Goal: Information Seeking & Learning: Learn about a topic

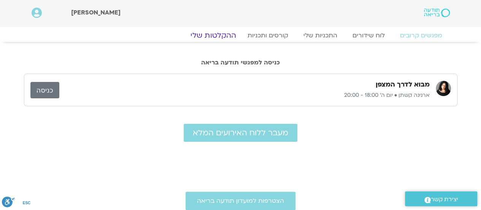
click at [227, 35] on link "ההקלטות שלי" at bounding box center [214, 35] width 64 height 9
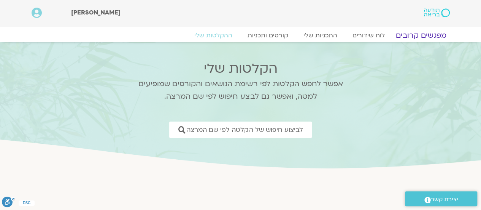
click at [413, 38] on link "מפגשים קרובים" at bounding box center [421, 35] width 69 height 9
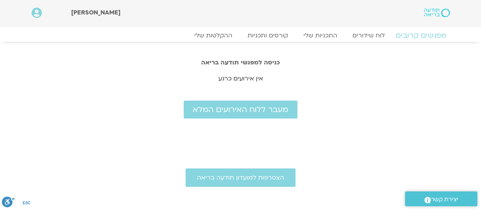
click at [422, 35] on link "מפגשים קרובים" at bounding box center [421, 35] width 69 height 9
click at [265, 38] on link "קורסים ותכניות" at bounding box center [267, 35] width 67 height 9
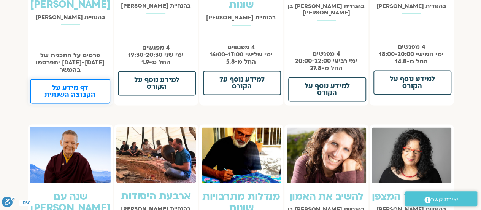
scroll to position [679, 0]
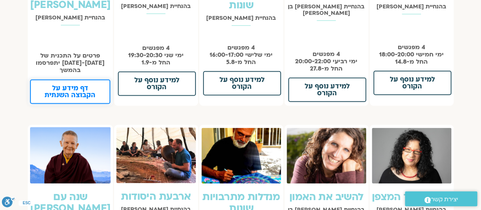
click at [77, 92] on link "דף מידע על הקבוצה השנתית" at bounding box center [70, 91] width 80 height 24
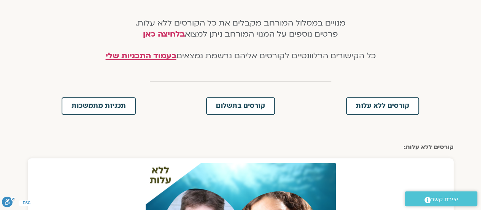
scroll to position [159, 0]
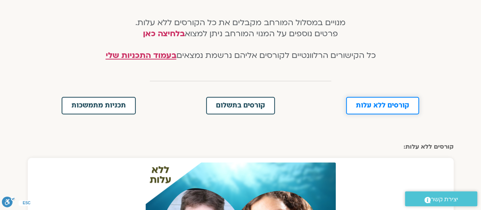
click at [389, 104] on span "קורסים ללא עלות" at bounding box center [382, 105] width 53 height 7
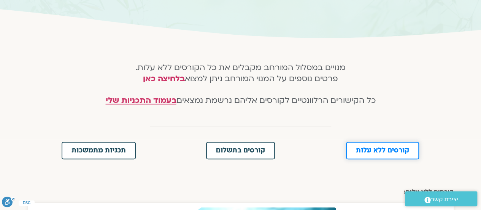
scroll to position [113, 0]
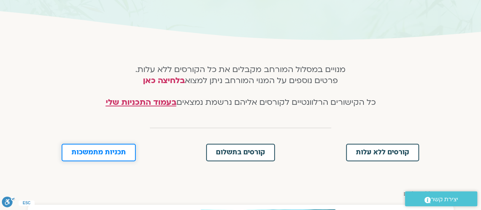
click at [115, 153] on span "תכניות מתמשכות" at bounding box center [99, 152] width 54 height 7
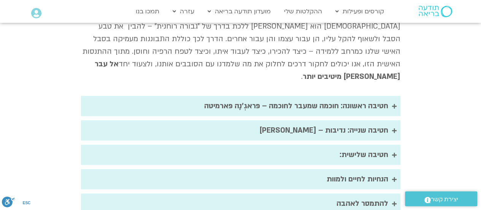
scroll to position [893, 0]
